Goal: Transaction & Acquisition: Purchase product/service

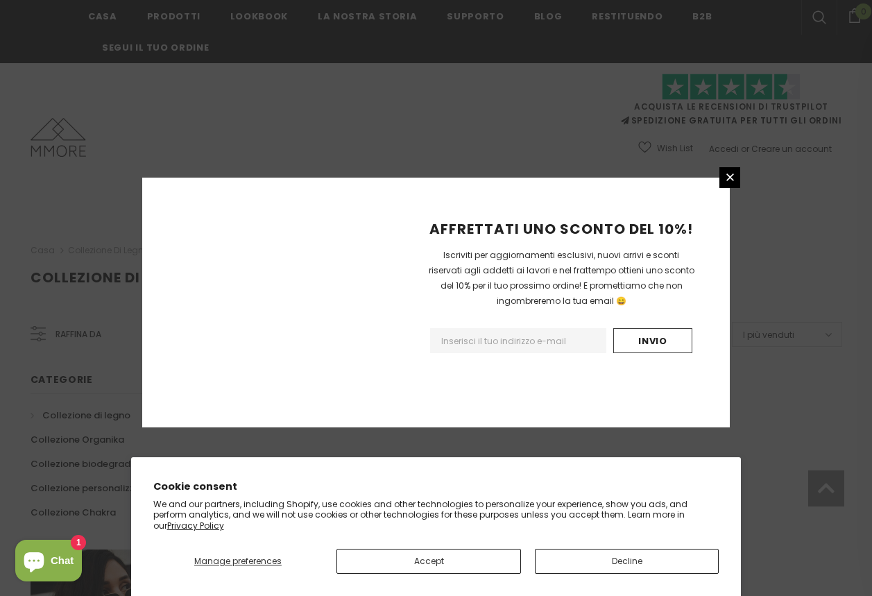
scroll to position [854, 0]
